Goal: Task Accomplishment & Management: Manage account settings

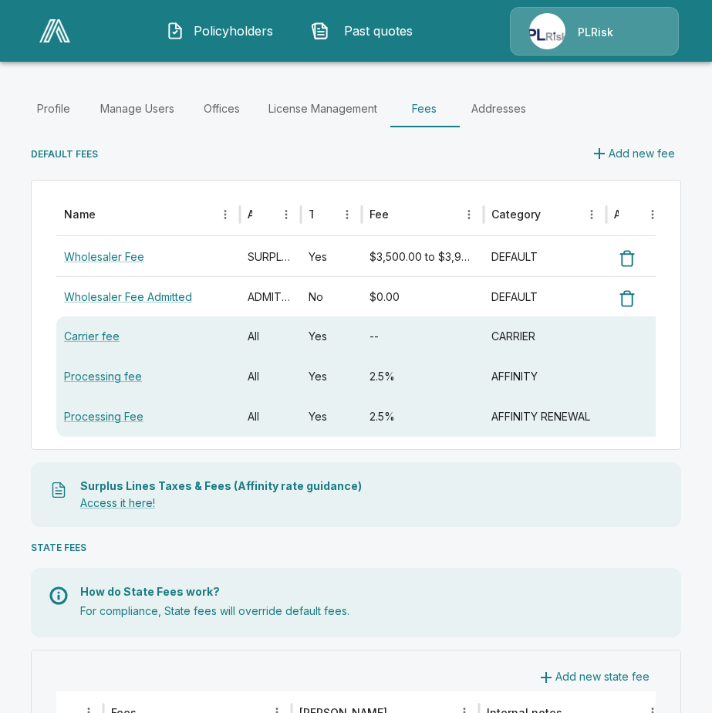
scroll to position [309, 0]
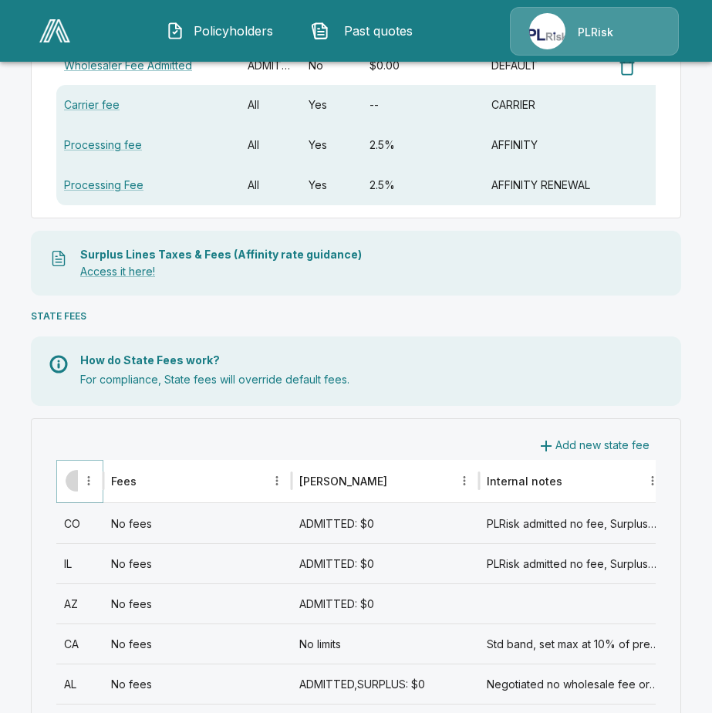
click at [68, 487] on button "Sort" at bounding box center [77, 481] width 22 height 22
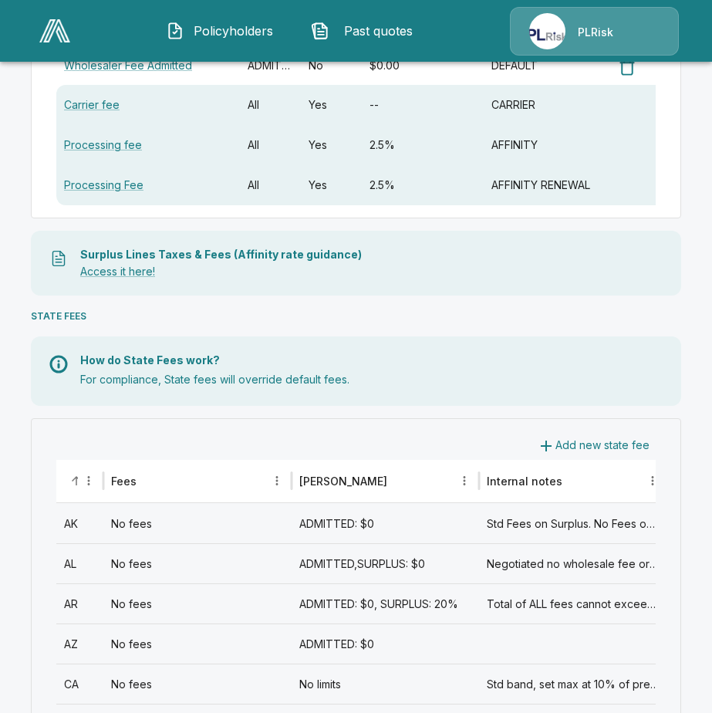
click at [83, 566] on div "AL" at bounding box center [79, 563] width 47 height 40
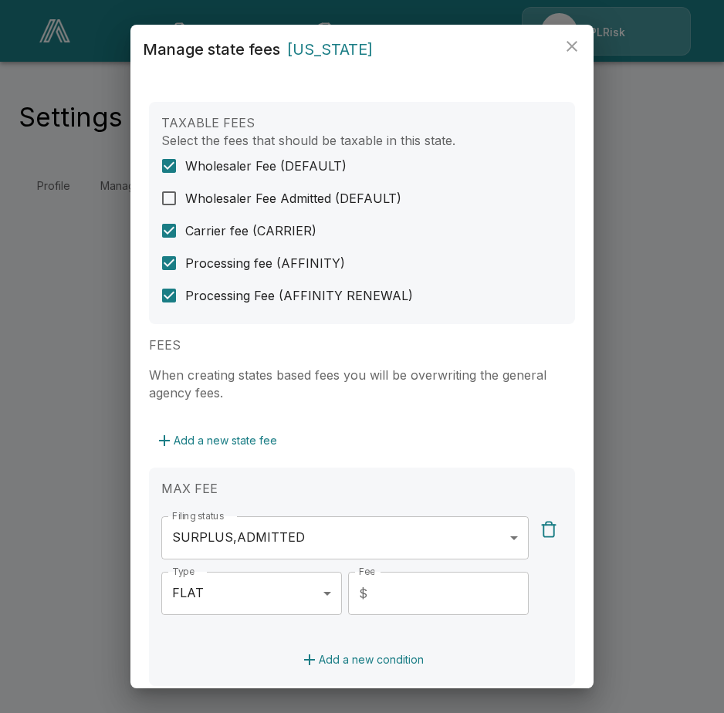
click at [243, 223] on body "**********" at bounding box center [362, 111] width 724 height 223
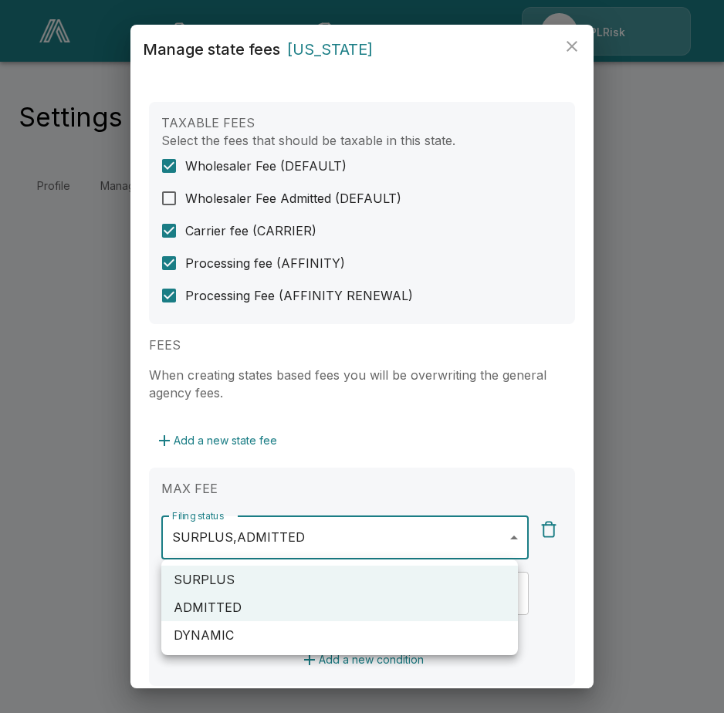
click at [203, 580] on li "SURPLUS" at bounding box center [339, 580] width 357 height 28
type input "********"
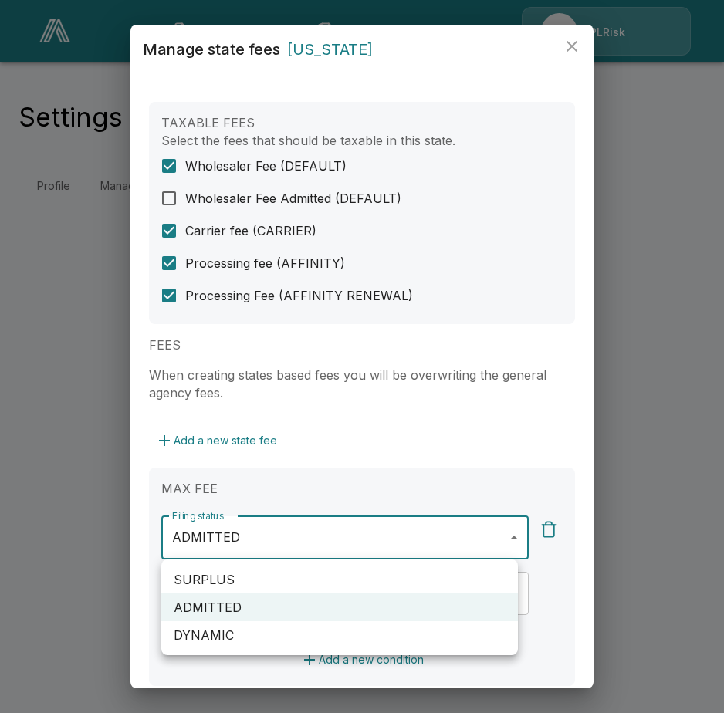
drag, startPoint x: 593, startPoint y: 355, endPoint x: 579, endPoint y: 509, distance: 154.3
click at [579, 509] on div at bounding box center [362, 356] width 724 height 713
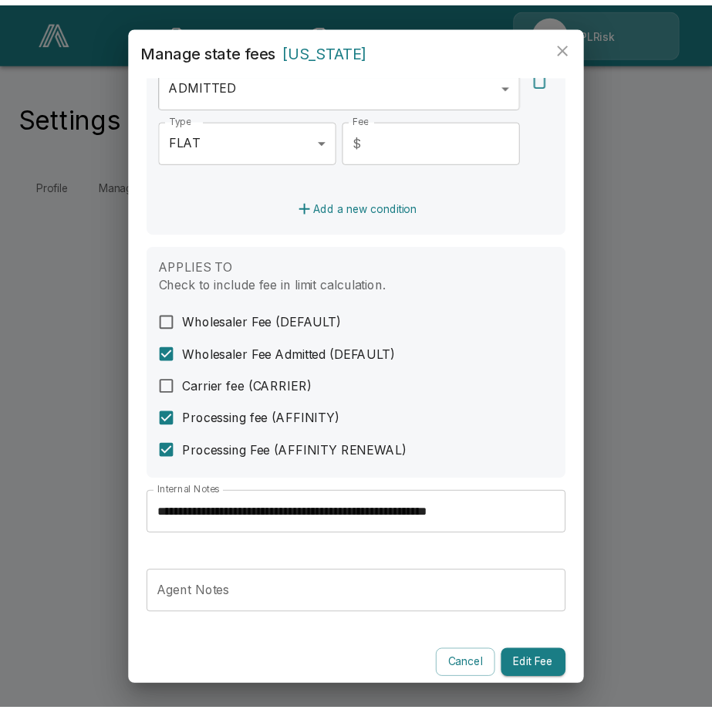
scroll to position [461, 0]
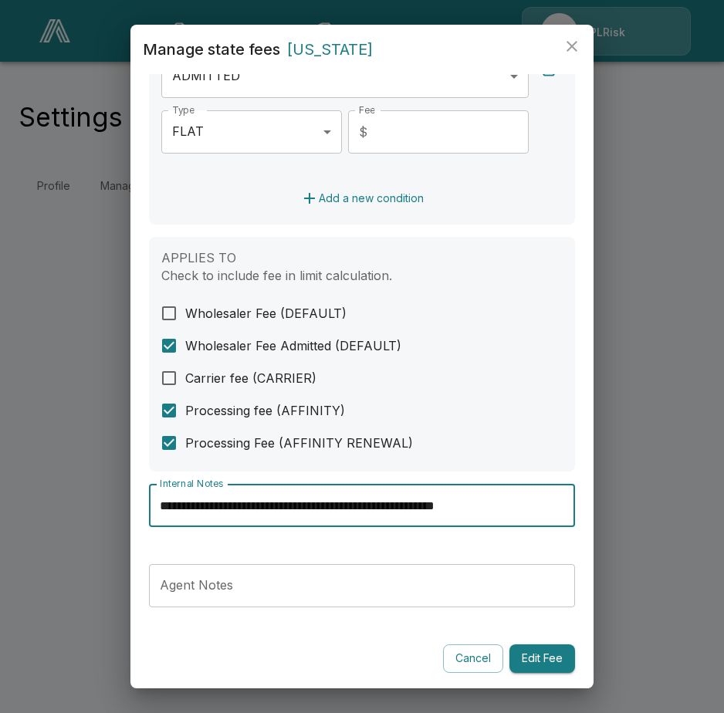
drag, startPoint x: 493, startPoint y: 514, endPoint x: -43, endPoint y: 521, distance: 536.4
click at [0, 223] on html "**********" at bounding box center [362, 111] width 724 height 223
type input "**********"
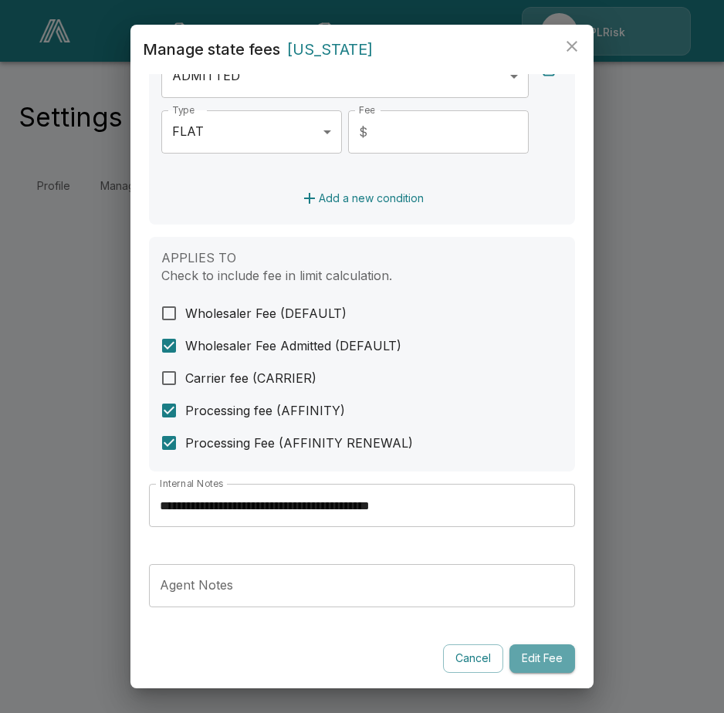
click at [536, 663] on button "Edit Fee" at bounding box center [542, 658] width 66 height 29
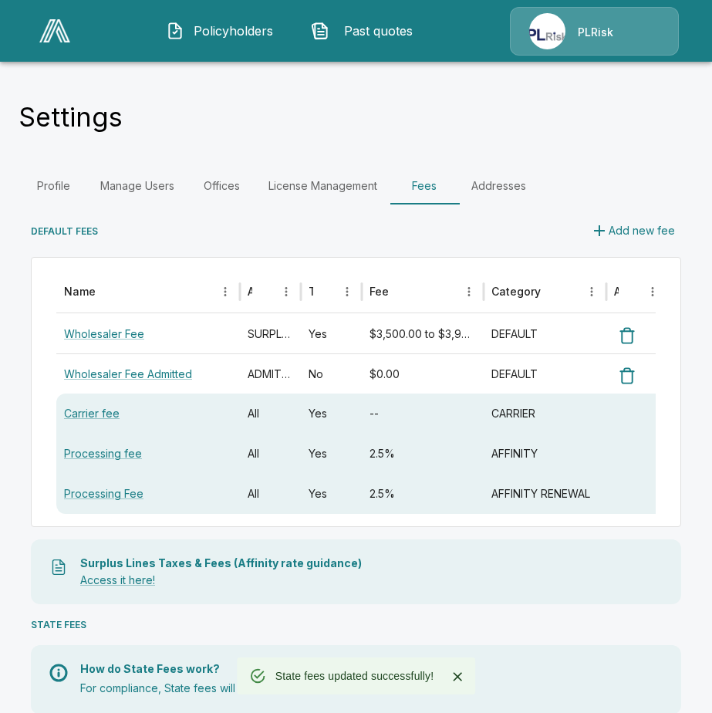
click at [622, 566] on p "Surplus Lines Taxes & Fees (Affinity rate guidance)" at bounding box center [371, 563] width 583 height 11
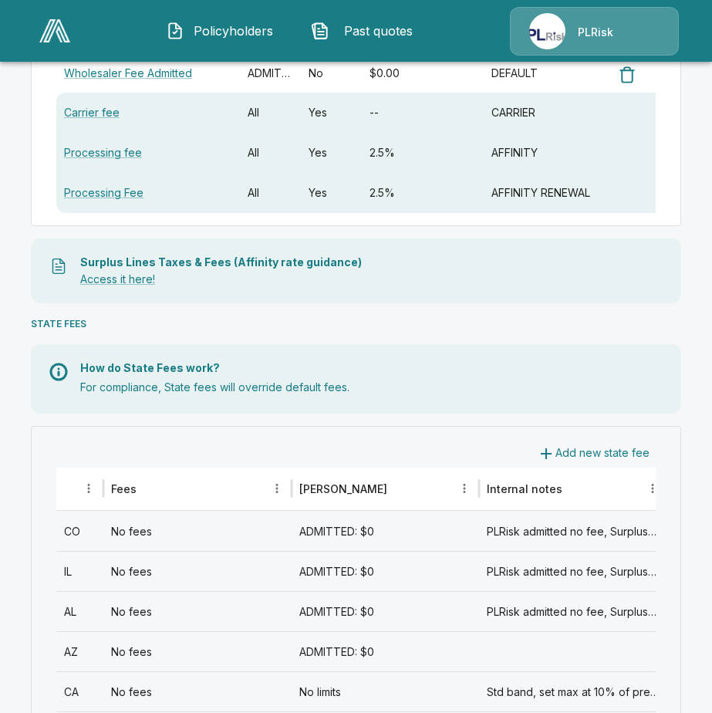
scroll to position [285, 0]
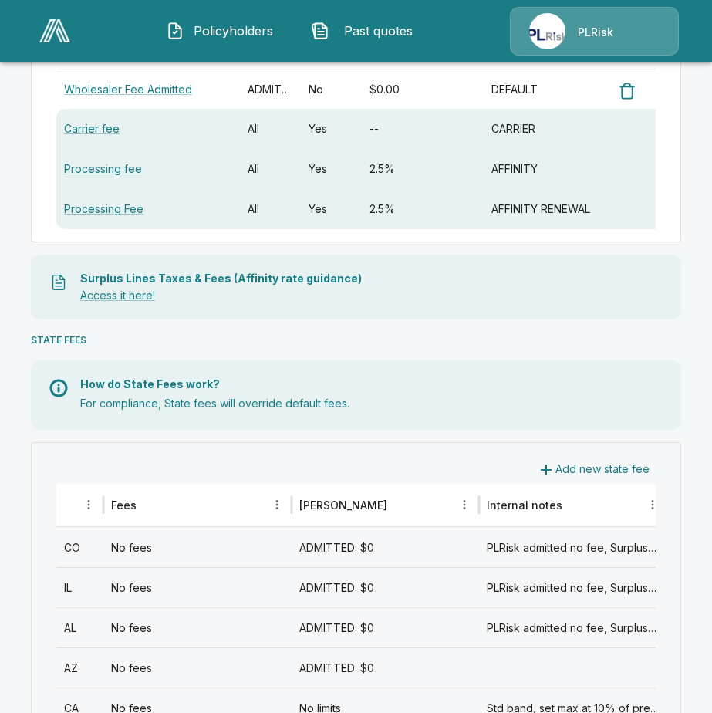
click at [70, 634] on div "AL" at bounding box center [79, 627] width 47 height 40
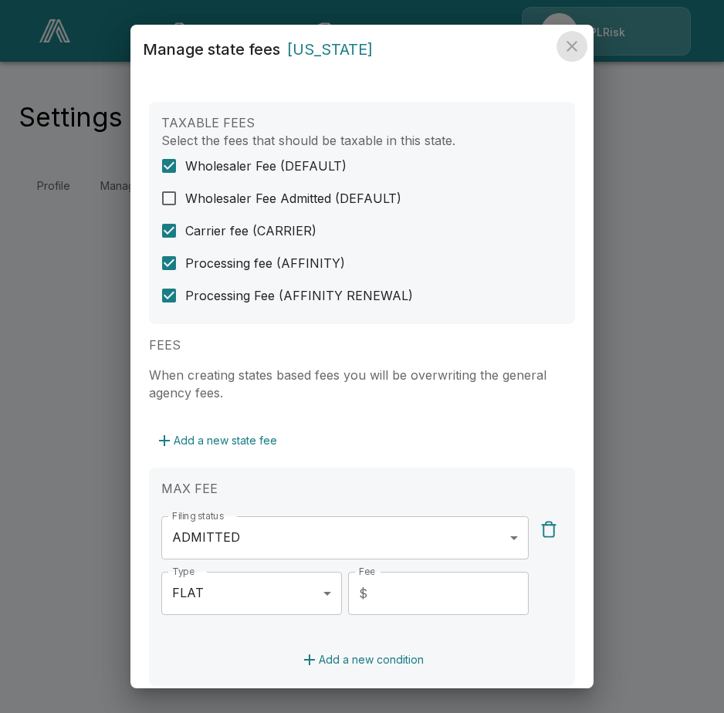
click at [576, 44] on icon "close" at bounding box center [572, 46] width 19 height 19
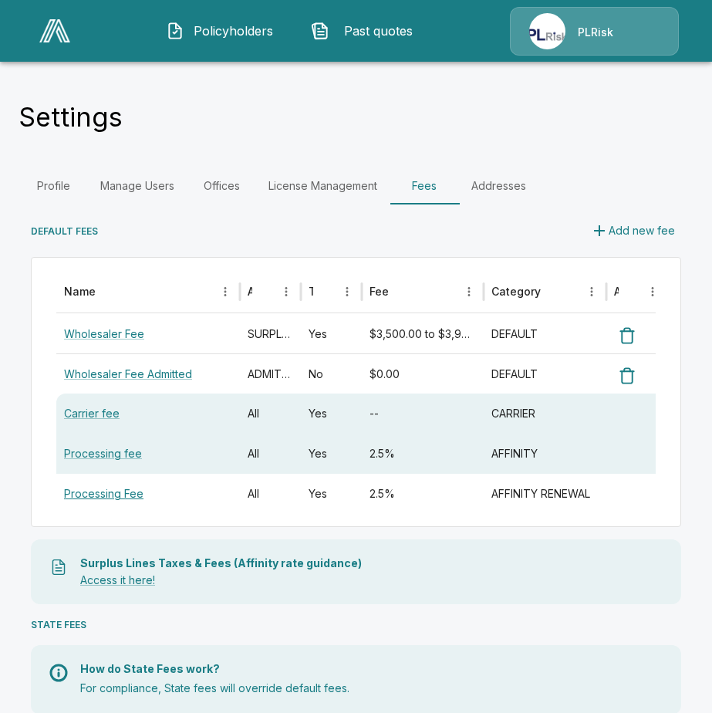
click at [93, 499] on link "Processing Fee" at bounding box center [103, 493] width 79 height 13
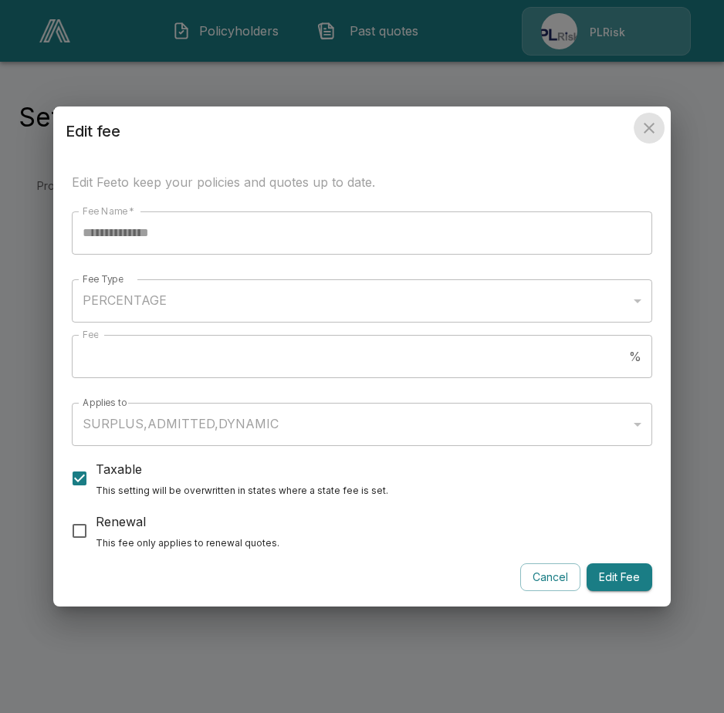
click at [649, 127] on icon "close" at bounding box center [649, 128] width 19 height 19
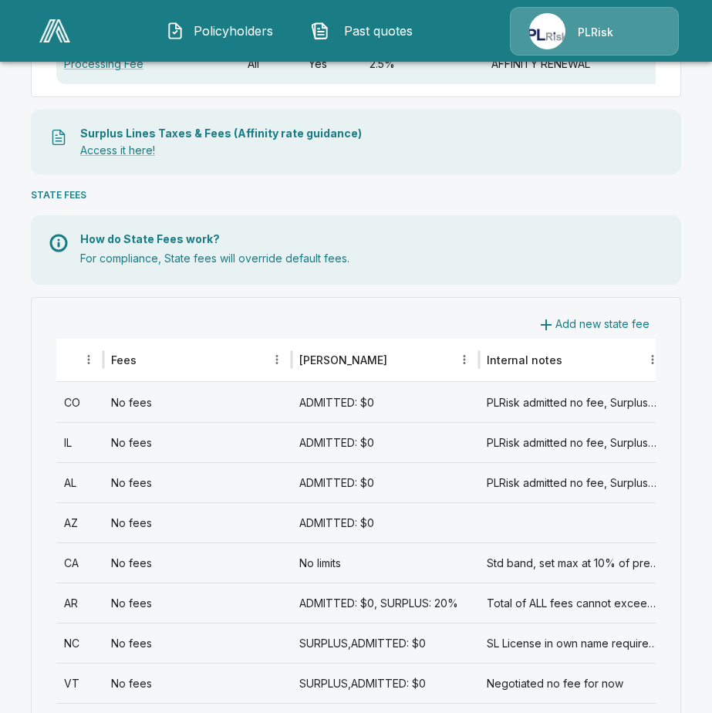
scroll to position [450, 0]
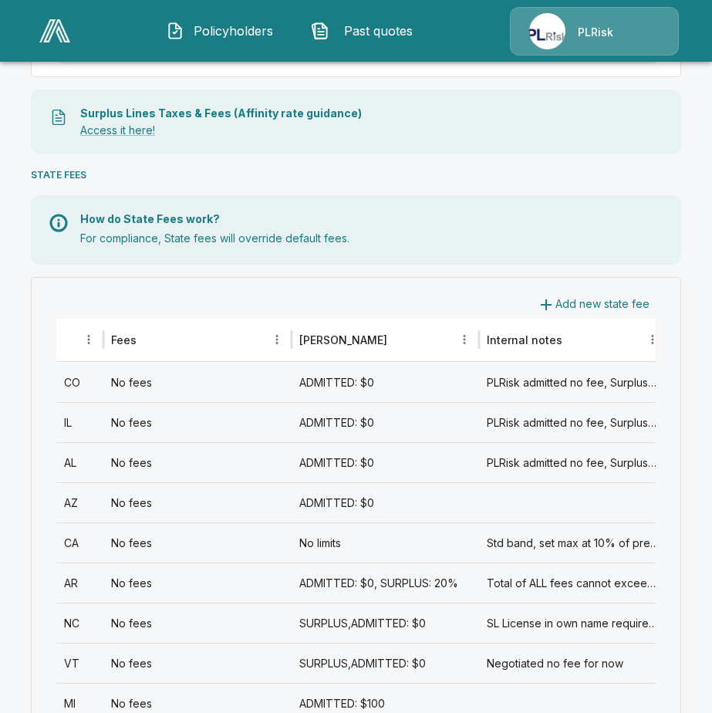
click at [66, 461] on div "AL" at bounding box center [79, 462] width 47 height 40
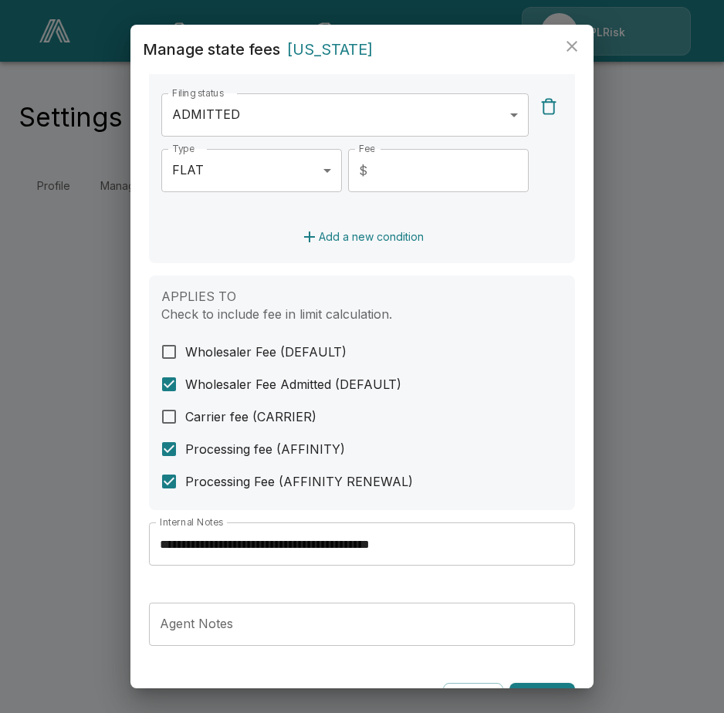
scroll to position [461, 0]
